Goal: Task Accomplishment & Management: Complete application form

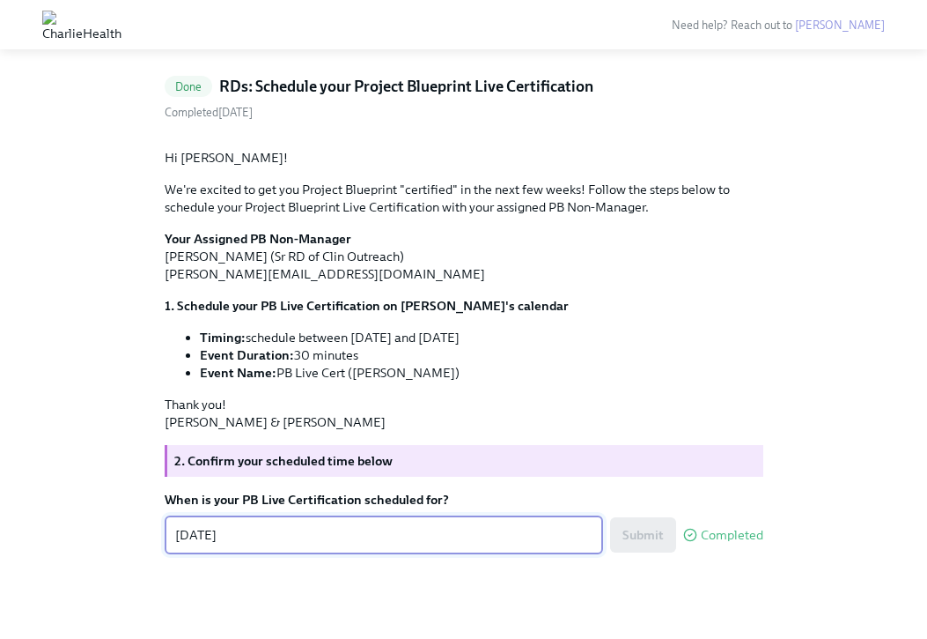
scroll to position [149, 0]
click at [122, 26] on img at bounding box center [81, 25] width 79 height 28
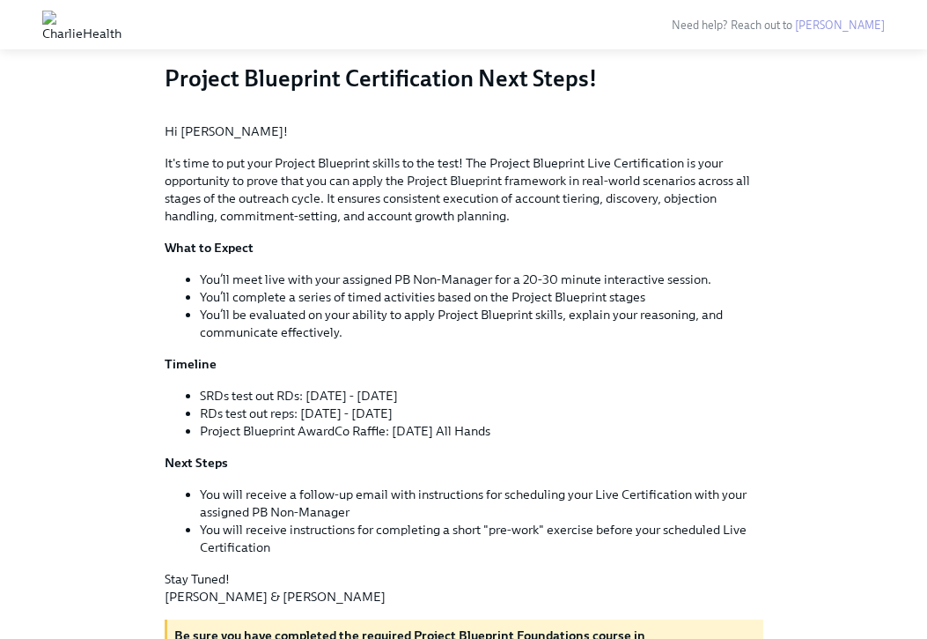
click at [59, 26] on img at bounding box center [81, 25] width 79 height 28
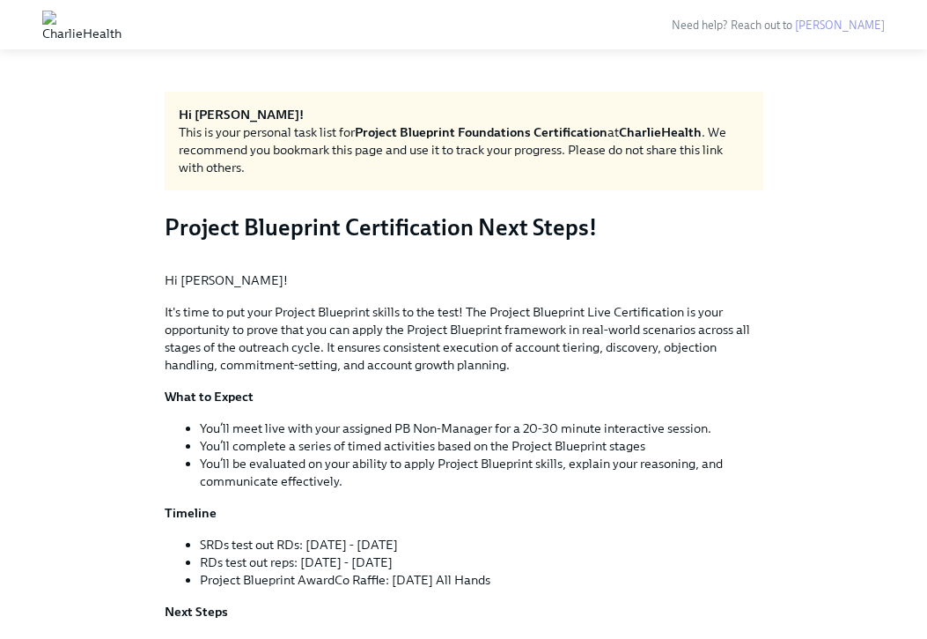
click at [71, 23] on img at bounding box center [81, 25] width 79 height 28
click at [36, 26] on div at bounding box center [82, 25] width 122 height 42
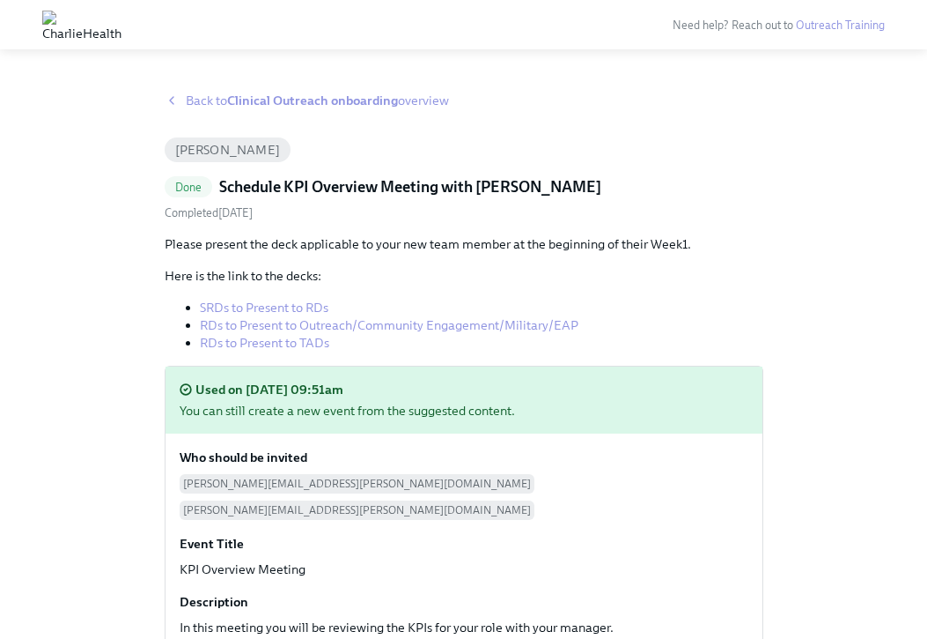
click at [122, 29] on img at bounding box center [81, 25] width 79 height 28
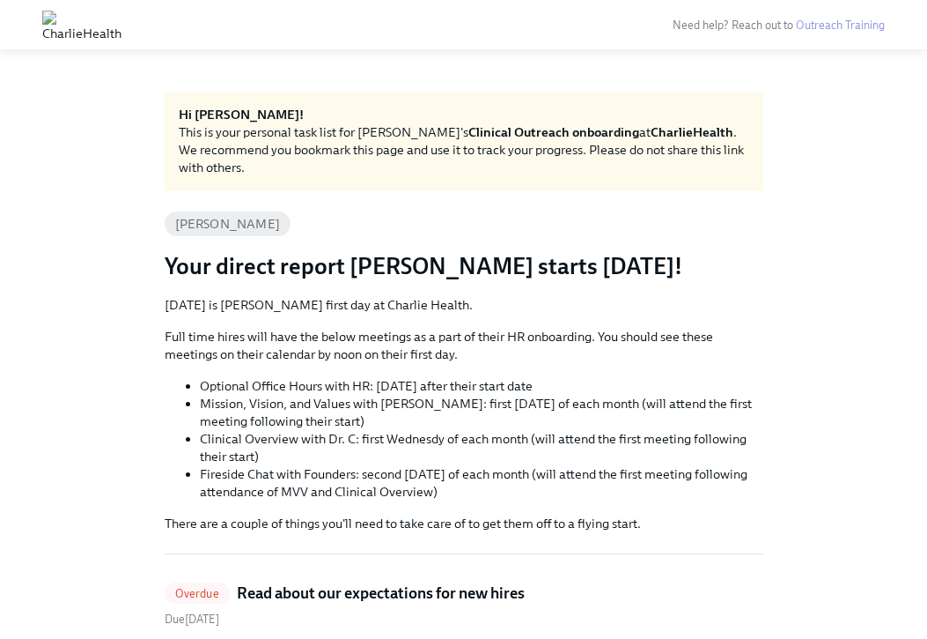
click at [122, 37] on img at bounding box center [81, 25] width 79 height 28
click at [53, 44] on div at bounding box center [82, 25] width 122 height 42
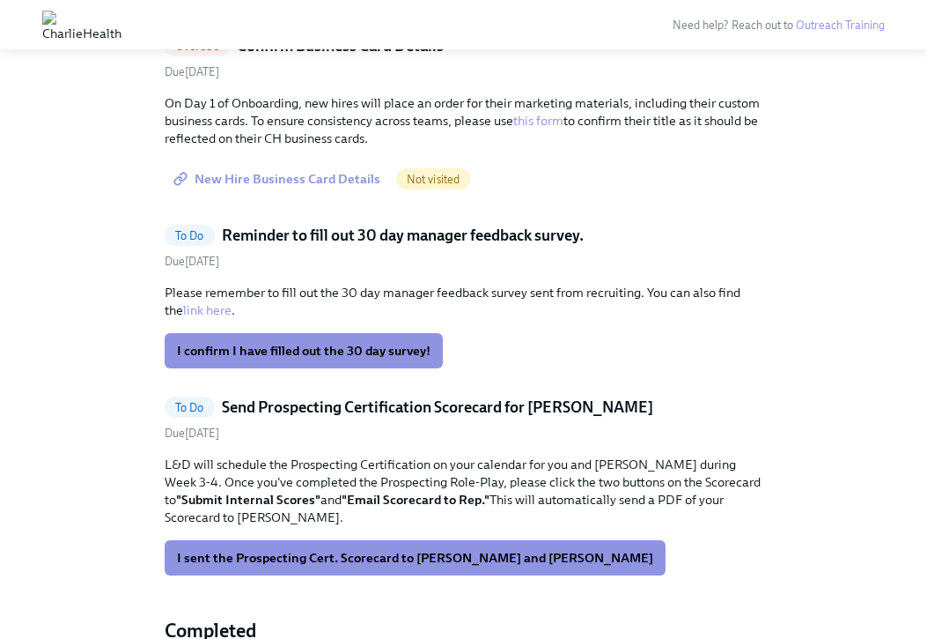
scroll to position [1036, 0]
